Goal: Information Seeking & Learning: Learn about a topic

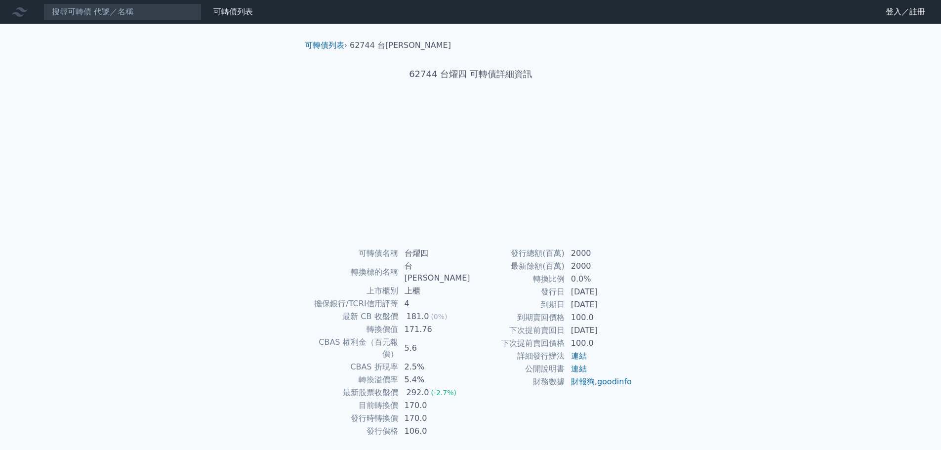
scroll to position [7, 0]
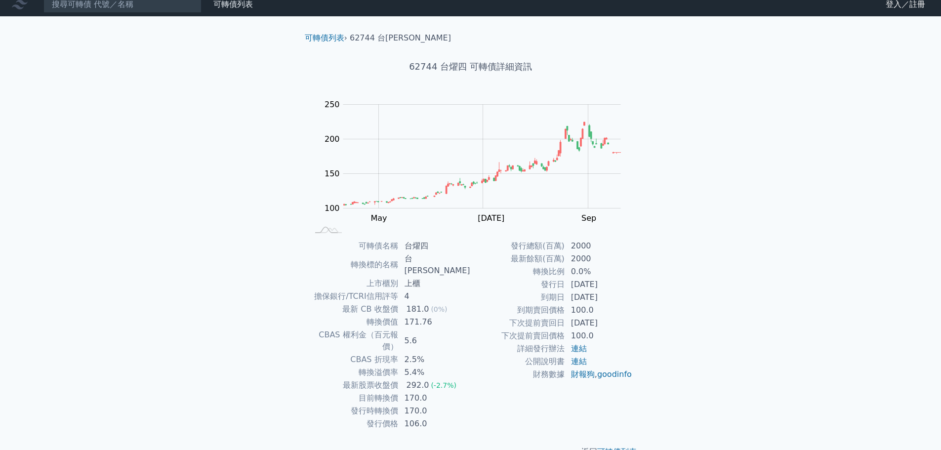
click at [381, 303] on td "最新 CB 收盤價" at bounding box center [354, 309] width 90 height 13
drag, startPoint x: 388, startPoint y: 297, endPoint x: 408, endPoint y: 296, distance: 20.3
click at [408, 303] on tr "最新 CB 收盤價 181.0 (0%)" at bounding box center [390, 309] width 162 height 13
click at [408, 303] on div "181.0" at bounding box center [417, 309] width 27 height 12
click at [396, 316] on td "轉換價值" at bounding box center [354, 322] width 90 height 13
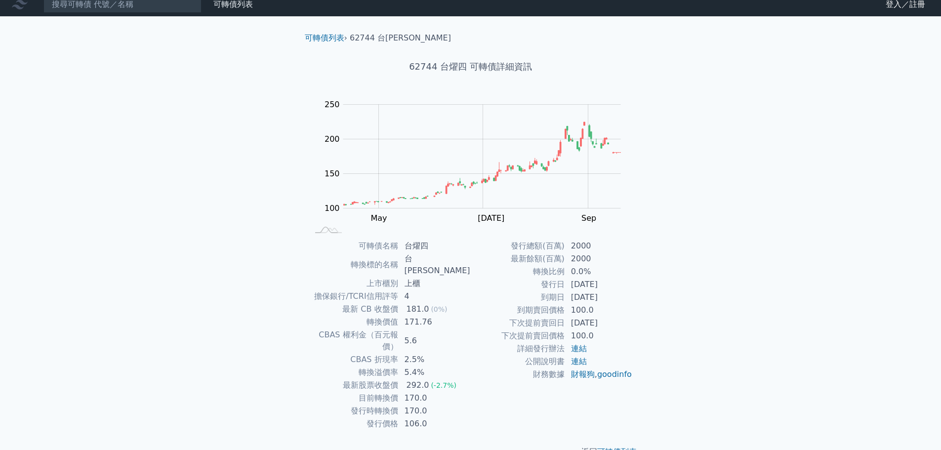
click at [574, 282] on td "[DATE]" at bounding box center [599, 284] width 68 height 13
drag, startPoint x: 574, startPoint y: 282, endPoint x: 629, endPoint y: 287, distance: 55.5
click at [575, 282] on td "[DATE]" at bounding box center [599, 284] width 68 height 13
click at [608, 307] on td "100.0" at bounding box center [599, 310] width 68 height 13
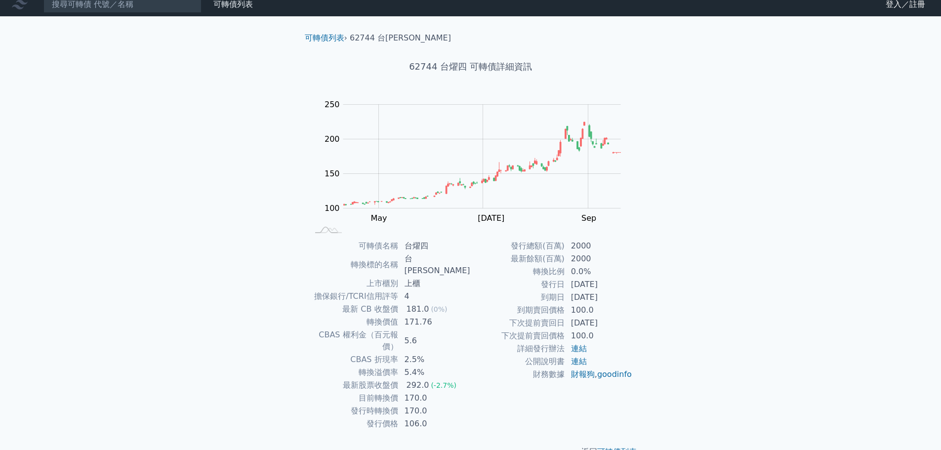
drag, startPoint x: 580, startPoint y: 323, endPoint x: 611, endPoint y: 325, distance: 31.7
click at [611, 325] on td "[DATE]" at bounding box center [599, 323] width 68 height 13
click at [618, 351] on td "連結" at bounding box center [599, 348] width 68 height 13
drag, startPoint x: 534, startPoint y: 320, endPoint x: 577, endPoint y: 318, distance: 43.5
click at [577, 318] on tr "下次提前賣回日 [DATE]" at bounding box center [552, 323] width 162 height 13
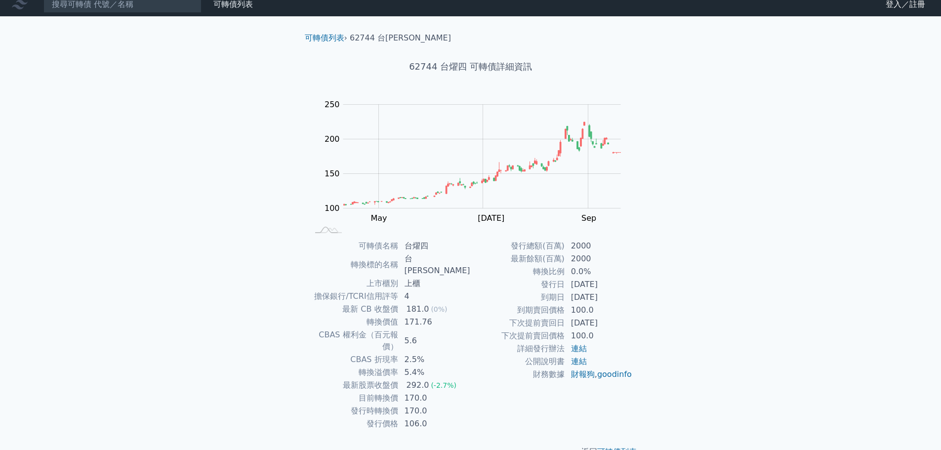
click at [637, 334] on div "可轉債名稱 台燿四 轉換標的名稱 台燿 上市櫃別 上櫃 擔保銀行/TCRI信用評等 4 最新 CB 收盤價 181.0 (0%) 轉換價值 171.76 CB…" at bounding box center [471, 335] width 348 height 191
drag, startPoint x: 555, startPoint y: 282, endPoint x: 600, endPoint y: 287, distance: 45.2
click at [600, 287] on tr "發行日 [DATE]" at bounding box center [552, 284] width 162 height 13
click at [588, 305] on td "100.0" at bounding box center [599, 310] width 68 height 13
drag, startPoint x: 579, startPoint y: 283, endPoint x: 617, endPoint y: 286, distance: 37.6
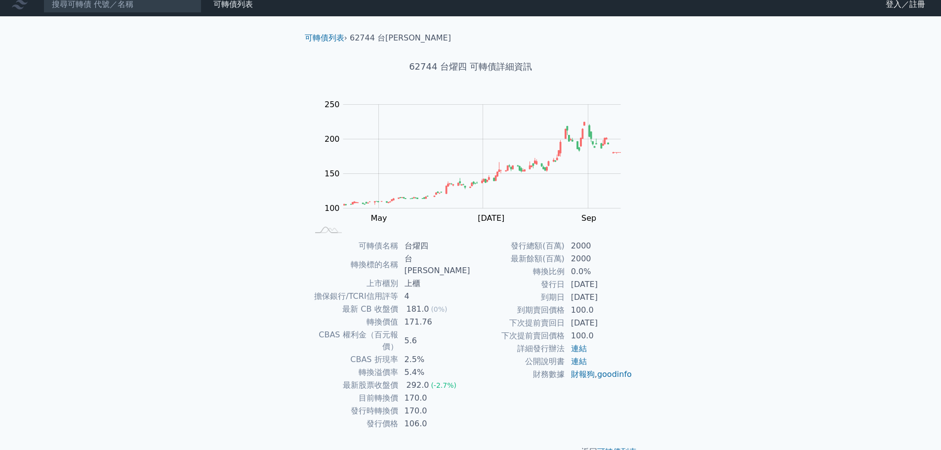
click at [617, 286] on td "[DATE]" at bounding box center [599, 284] width 68 height 13
click at [618, 300] on td "[DATE]" at bounding box center [599, 297] width 68 height 13
drag, startPoint x: 547, startPoint y: 286, endPoint x: 626, endPoint y: 293, distance: 79.3
click at [626, 293] on tbody "發行總額(百萬) 2000 最新餘額(百萬) 2000 轉換比例 0.0% 發行日 [DATE] 到期日 [DATE] 到期賣回價格 100.0 下次提前賣回…" at bounding box center [552, 310] width 162 height 141
click at [631, 313] on td "100.0" at bounding box center [599, 310] width 68 height 13
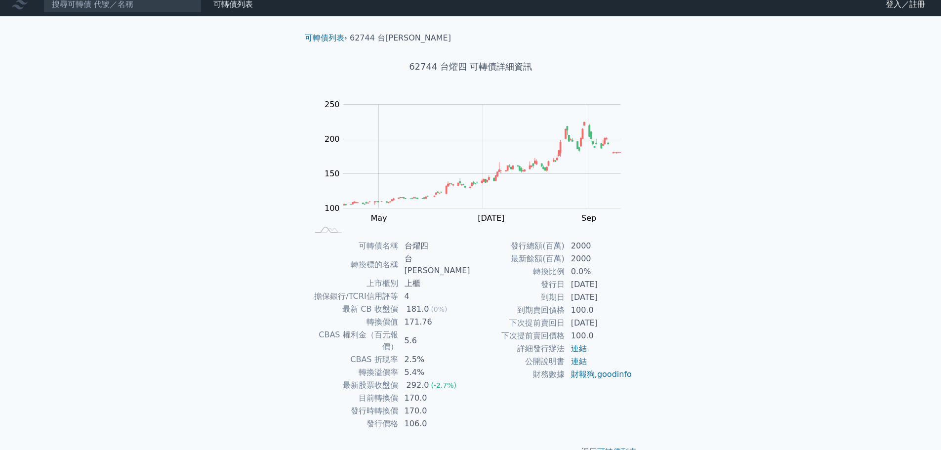
drag, startPoint x: 541, startPoint y: 282, endPoint x: 612, endPoint y: 289, distance: 70.9
click at [612, 289] on tr "發行日 [DATE]" at bounding box center [552, 284] width 162 height 13
click at [648, 315] on div "可轉債列表 › 62744 台燿四 62744 台燿四 可轉債詳細資訊 Zoom Out 100 60 80 100 120 140 300 250 200 …" at bounding box center [470, 244] width 379 height 457
click at [547, 286] on td "發行日" at bounding box center [518, 284] width 94 height 13
drag, startPoint x: 547, startPoint y: 286, endPoint x: 611, endPoint y: 288, distance: 64.2
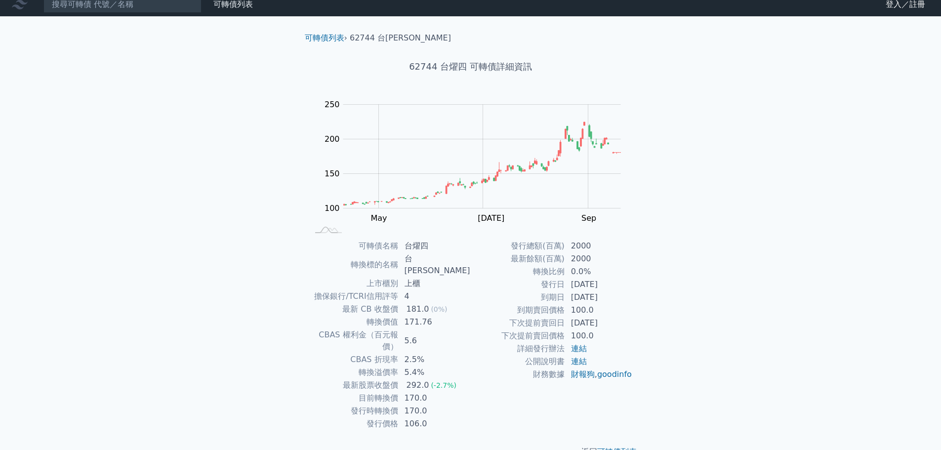
click at [611, 288] on tr "發行日 [DATE]" at bounding box center [552, 284] width 162 height 13
drag, startPoint x: 392, startPoint y: 300, endPoint x: 435, endPoint y: 308, distance: 43.6
click at [435, 308] on tbody "可轉債名稱 台燿四 轉換標的名稱 台燿 上市櫃別 上櫃 擔保銀行/TCRI信用評等 4 最新 CB 收盤價 181.0 (0%) 轉換價值 171.76 CB…" at bounding box center [390, 335] width 162 height 191
click at [405, 353] on td "2.5%" at bounding box center [435, 359] width 72 height 13
